Goal: Task Accomplishment & Management: Use online tool/utility

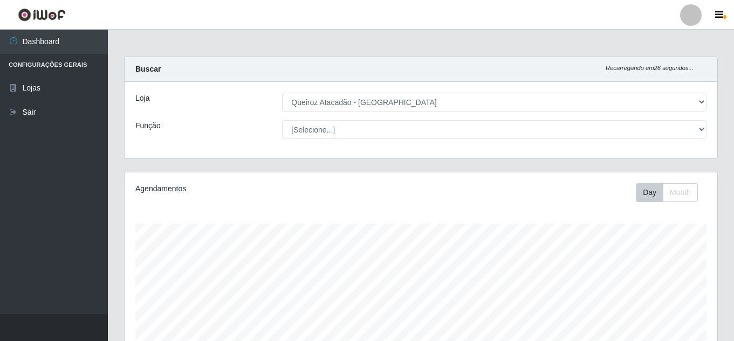
select select "462"
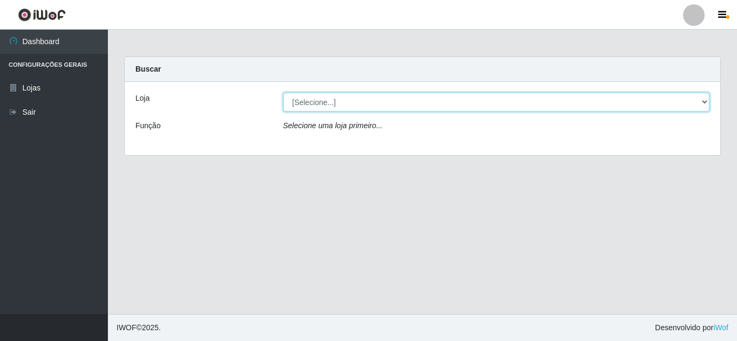
click at [398, 104] on select "[Selecione...] Queiroz [GEOGRAPHIC_DATA] - [GEOGRAPHIC_DATA]" at bounding box center [496, 102] width 427 height 19
select select "462"
click at [283, 93] on select "[Selecione...] Queiroz [GEOGRAPHIC_DATA] - [GEOGRAPHIC_DATA]" at bounding box center [496, 102] width 427 height 19
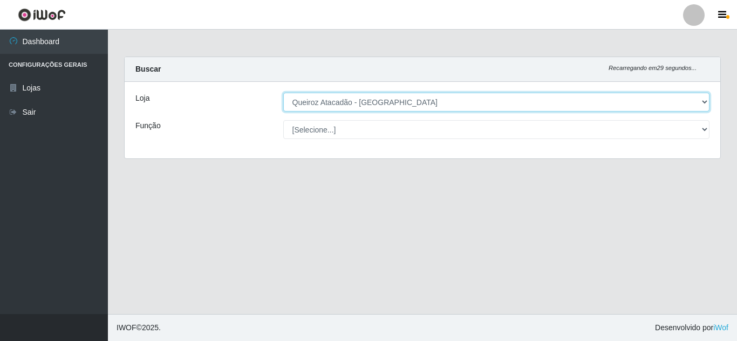
click at [400, 102] on select "[Selecione...] Queiroz [GEOGRAPHIC_DATA] - [GEOGRAPHIC_DATA]" at bounding box center [496, 102] width 427 height 19
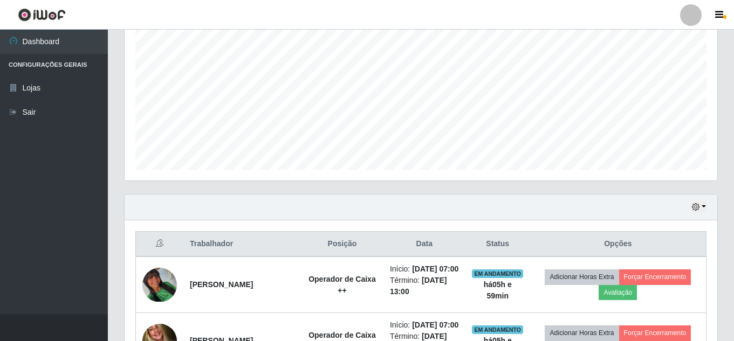
scroll to position [324, 0]
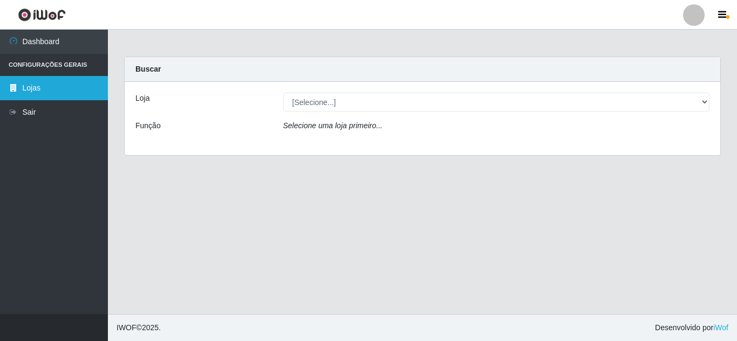
click at [39, 90] on link "Lojas" at bounding box center [54, 88] width 108 height 24
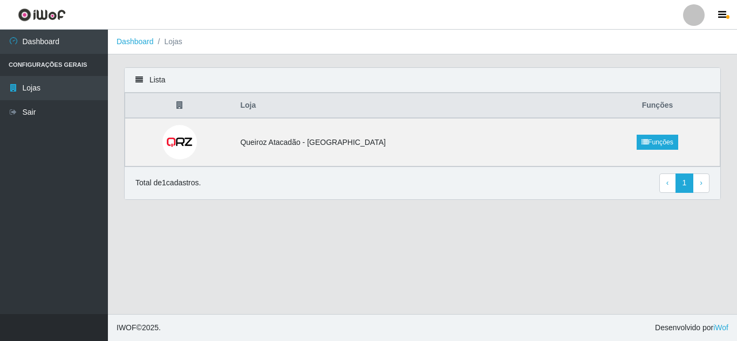
click at [176, 41] on li "Lojas" at bounding box center [168, 41] width 29 height 11
click at [178, 45] on li "Lojas" at bounding box center [168, 41] width 29 height 11
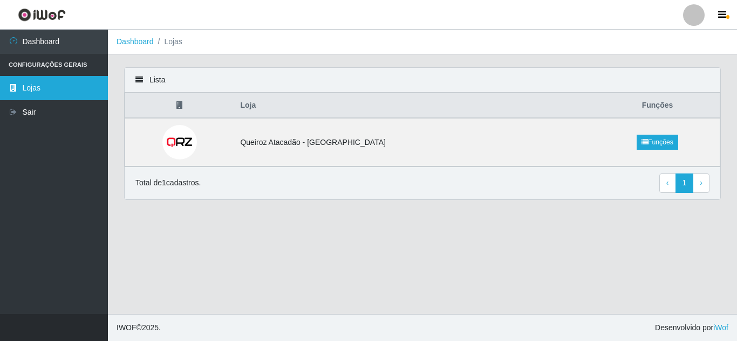
click at [60, 83] on link "Lojas" at bounding box center [54, 88] width 108 height 24
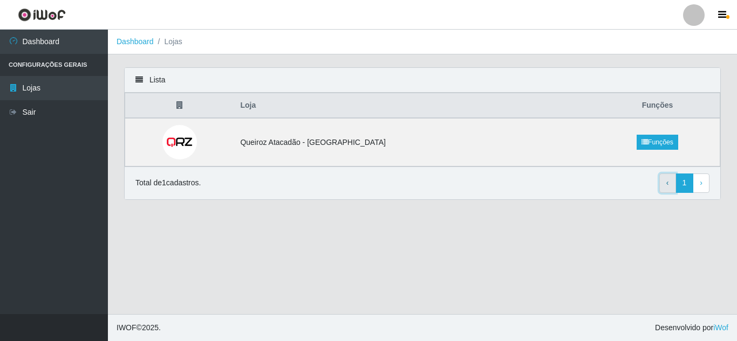
click at [663, 178] on link "‹ Previous" at bounding box center [667, 183] width 17 height 19
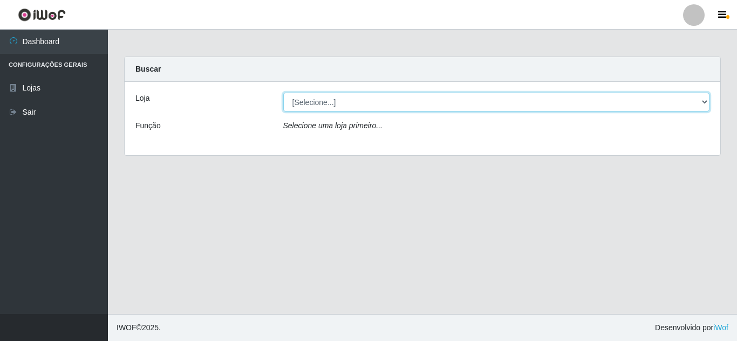
click at [675, 95] on select "[Selecione...] Queiroz [GEOGRAPHIC_DATA] - [GEOGRAPHIC_DATA]" at bounding box center [496, 102] width 427 height 19
select select "462"
click at [283, 93] on select "[Selecione...] Queiroz [GEOGRAPHIC_DATA] - [GEOGRAPHIC_DATA]" at bounding box center [496, 102] width 427 height 19
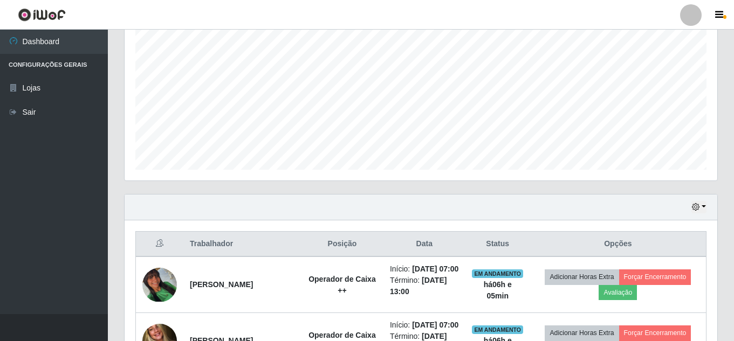
scroll to position [378, 0]
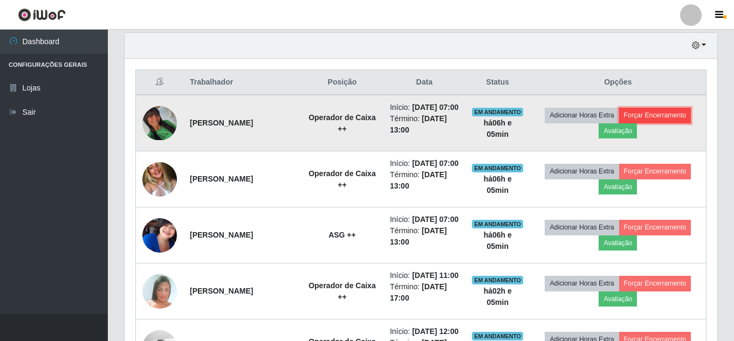
click at [646, 117] on button "Forçar Encerramento" at bounding box center [655, 115] width 72 height 15
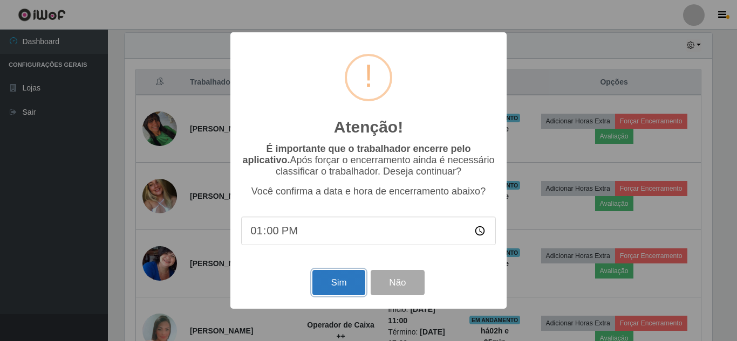
click at [338, 287] on button "Sim" at bounding box center [338, 282] width 52 height 25
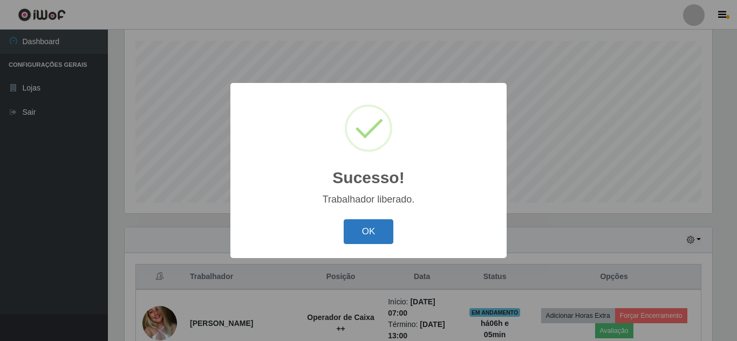
click at [367, 225] on button "OK" at bounding box center [369, 232] width 50 height 25
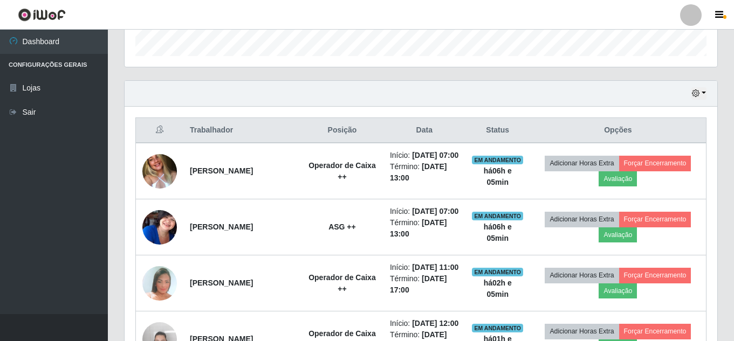
scroll to position [345, 0]
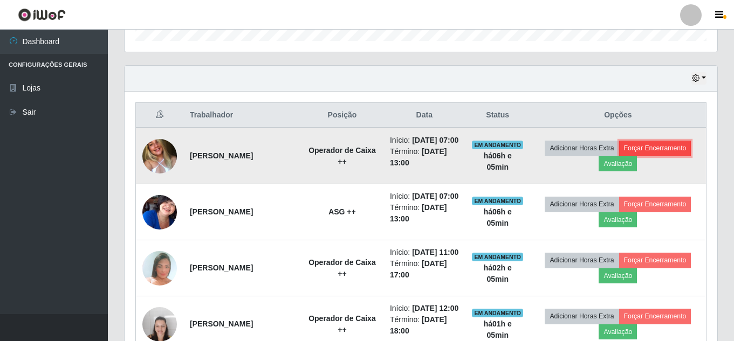
click at [658, 155] on button "Forçar Encerramento" at bounding box center [655, 148] width 72 height 15
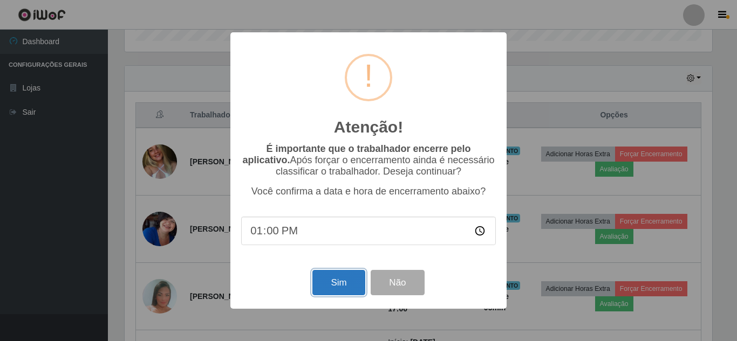
click at [336, 290] on button "Sim" at bounding box center [338, 282] width 52 height 25
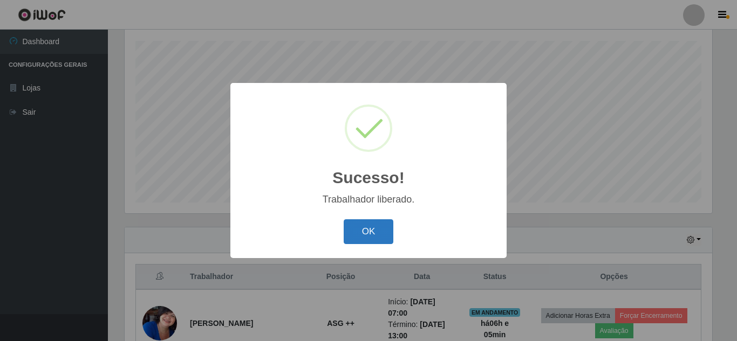
click at [390, 223] on button "OK" at bounding box center [369, 232] width 50 height 25
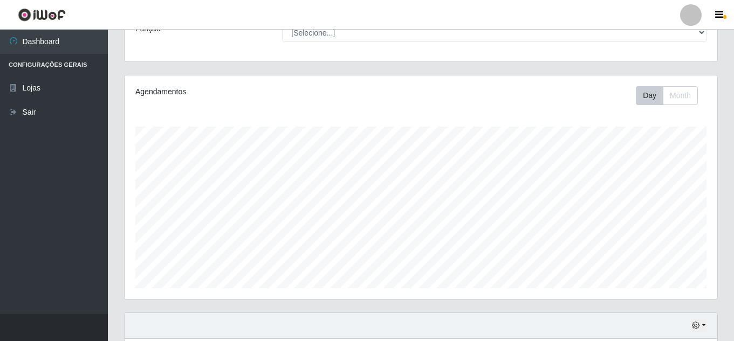
scroll to position [0, 0]
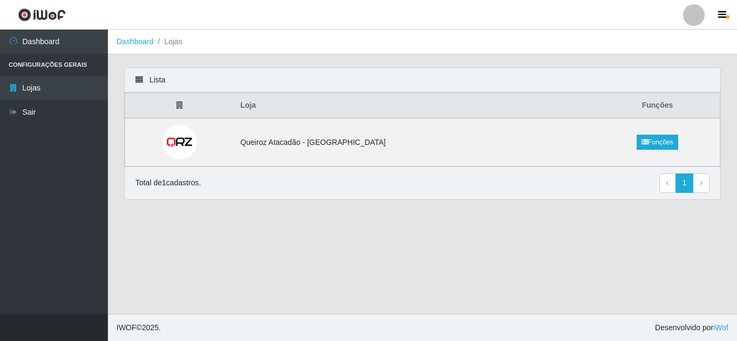
click at [173, 42] on li "Lojas" at bounding box center [168, 41] width 29 height 11
